Goal: Information Seeking & Learning: Check status

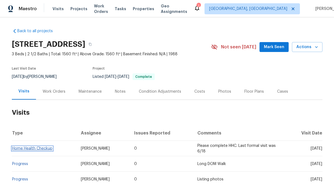
click at [13, 147] on link "Home Health Checkup" at bounding box center [32, 148] width 40 height 4
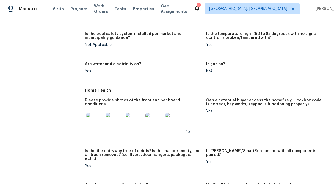
scroll to position [195, 0]
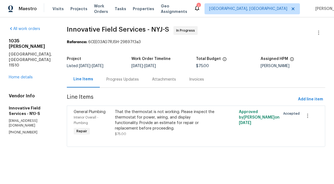
click at [125, 83] on div "Progress Updates" at bounding box center [123, 79] width 46 height 16
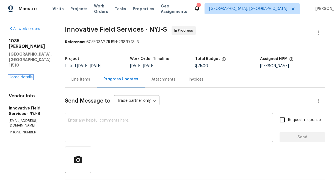
click at [27, 75] on link "Home details" at bounding box center [21, 77] width 24 height 4
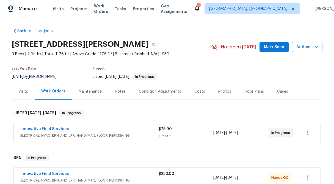
click at [168, 132] on div "$75.00 1 Repair" at bounding box center [185, 132] width 55 height 13
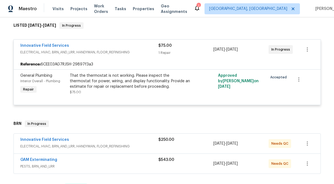
scroll to position [89, 0]
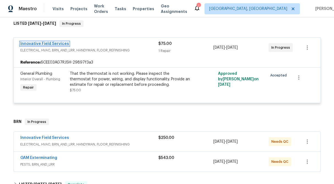
click at [59, 44] on link "Innovative Field Services" at bounding box center [44, 44] width 49 height 4
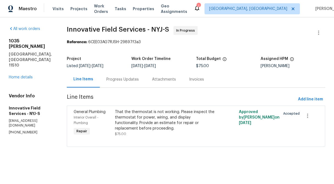
click at [116, 80] on div "Progress Updates" at bounding box center [122, 79] width 32 height 5
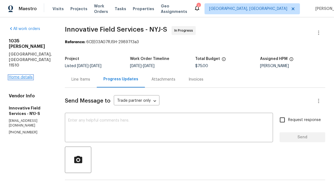
click at [16, 75] on link "Home details" at bounding box center [21, 77] width 24 height 4
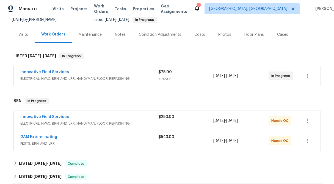
scroll to position [57, 0]
click at [166, 119] on div "$250.00" at bounding box center [185, 116] width 55 height 5
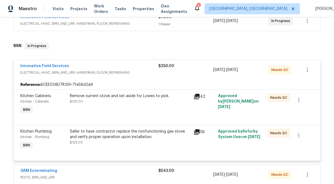
scroll to position [113, 0]
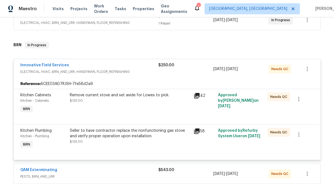
click at [163, 69] on div "$250.00" at bounding box center [185, 68] width 55 height 13
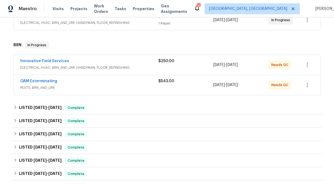
click at [166, 83] on span "$543.00" at bounding box center [166, 81] width 16 height 4
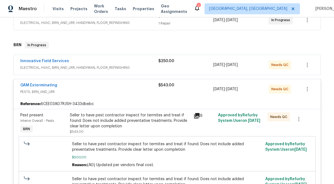
click at [164, 90] on div "$543.00" at bounding box center [185, 88] width 55 height 13
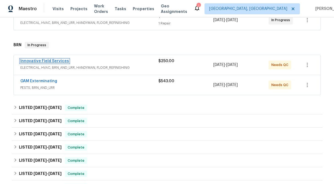
click at [49, 61] on link "Innovative Field Services" at bounding box center [44, 61] width 49 height 4
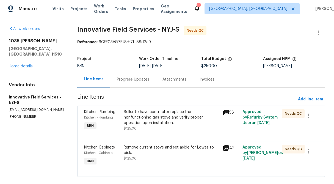
click at [117, 78] on div "Progress Updates" at bounding box center [133, 79] width 32 height 5
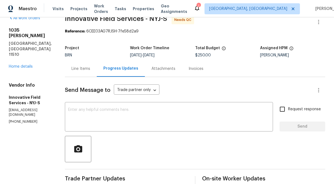
scroll to position [10, 0]
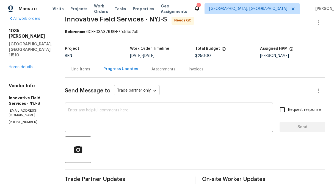
click at [86, 70] on div "Line Items" at bounding box center [80, 68] width 19 height 5
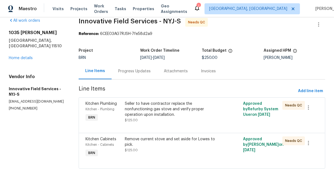
scroll to position [9, 0]
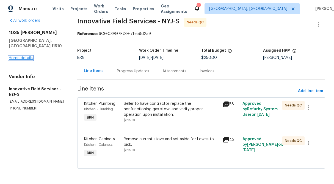
click at [21, 56] on link "Home details" at bounding box center [21, 58] width 24 height 4
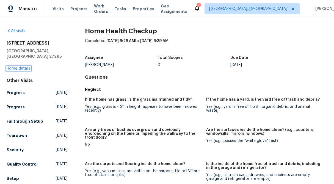
click at [22, 66] on link "Home details" at bounding box center [19, 68] width 24 height 4
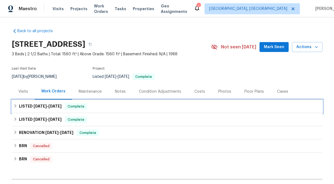
click at [12, 107] on div "LISTED 5/29/25 - 6/6/25 Complete" at bounding box center [167, 106] width 310 height 13
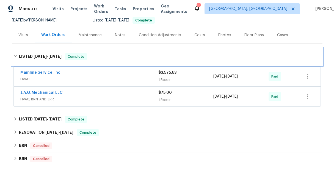
scroll to position [58, 0]
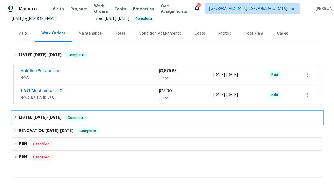
click at [14, 118] on icon at bounding box center [15, 117] width 4 height 4
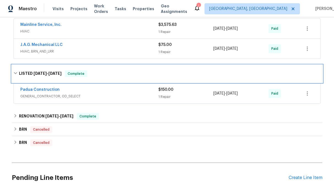
scroll to position [105, 0]
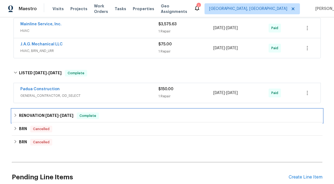
click at [15, 114] on icon at bounding box center [15, 115] width 4 height 4
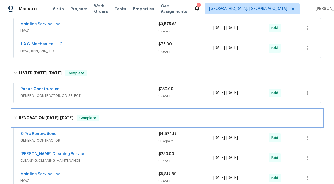
click at [15, 119] on icon at bounding box center [15, 117] width 4 height 4
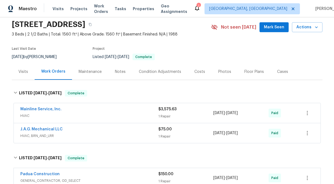
scroll to position [0, 0]
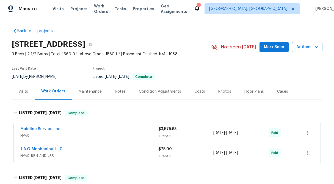
click at [21, 85] on div "Visits" at bounding box center [23, 91] width 23 height 16
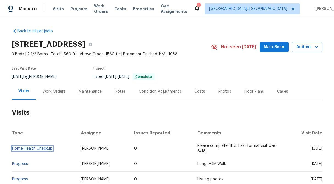
click at [38, 148] on link "Home Health Checkup" at bounding box center [32, 148] width 40 height 4
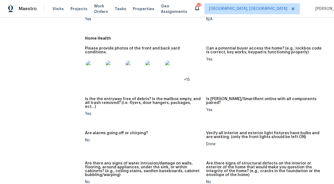
scroll to position [243, 0]
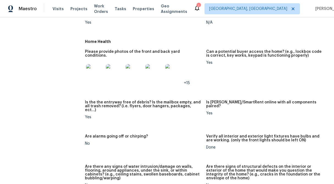
click at [96, 64] on img at bounding box center [95, 73] width 18 height 18
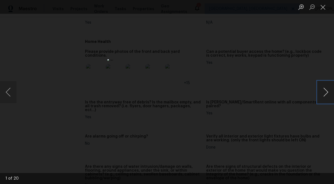
click at [326, 91] on button "Next image" at bounding box center [325, 92] width 16 height 22
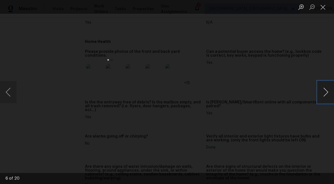
click at [326, 91] on button "Next image" at bounding box center [325, 92] width 16 height 22
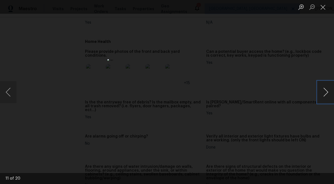
click at [326, 91] on button "Next image" at bounding box center [325, 92] width 16 height 22
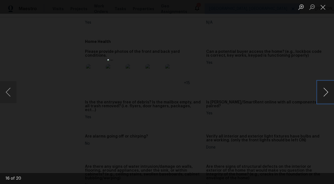
click at [326, 91] on button "Next image" at bounding box center [325, 92] width 16 height 22
click at [322, 97] on button "Next image" at bounding box center [325, 92] width 16 height 22
click at [322, 9] on button "Close lightbox" at bounding box center [322, 7] width 11 height 10
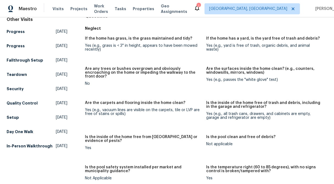
scroll to position [19, 0]
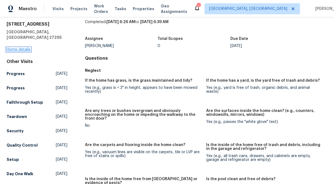
click at [26, 48] on link "Home details" at bounding box center [19, 50] width 24 height 4
